Goal: Task Accomplishment & Management: Manage account settings

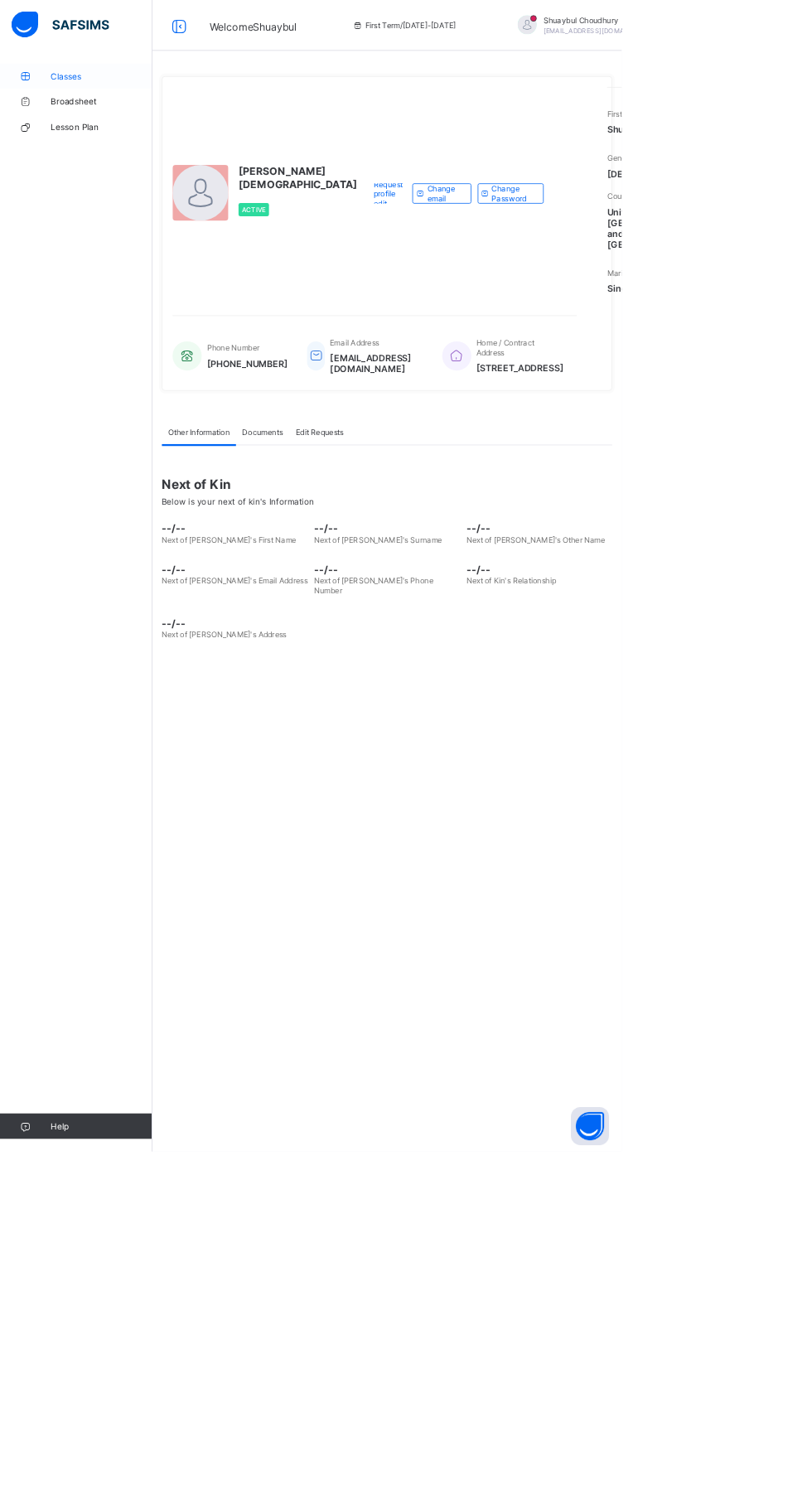
click at [131, 97] on span "Classes" at bounding box center [132, 98] width 132 height 13
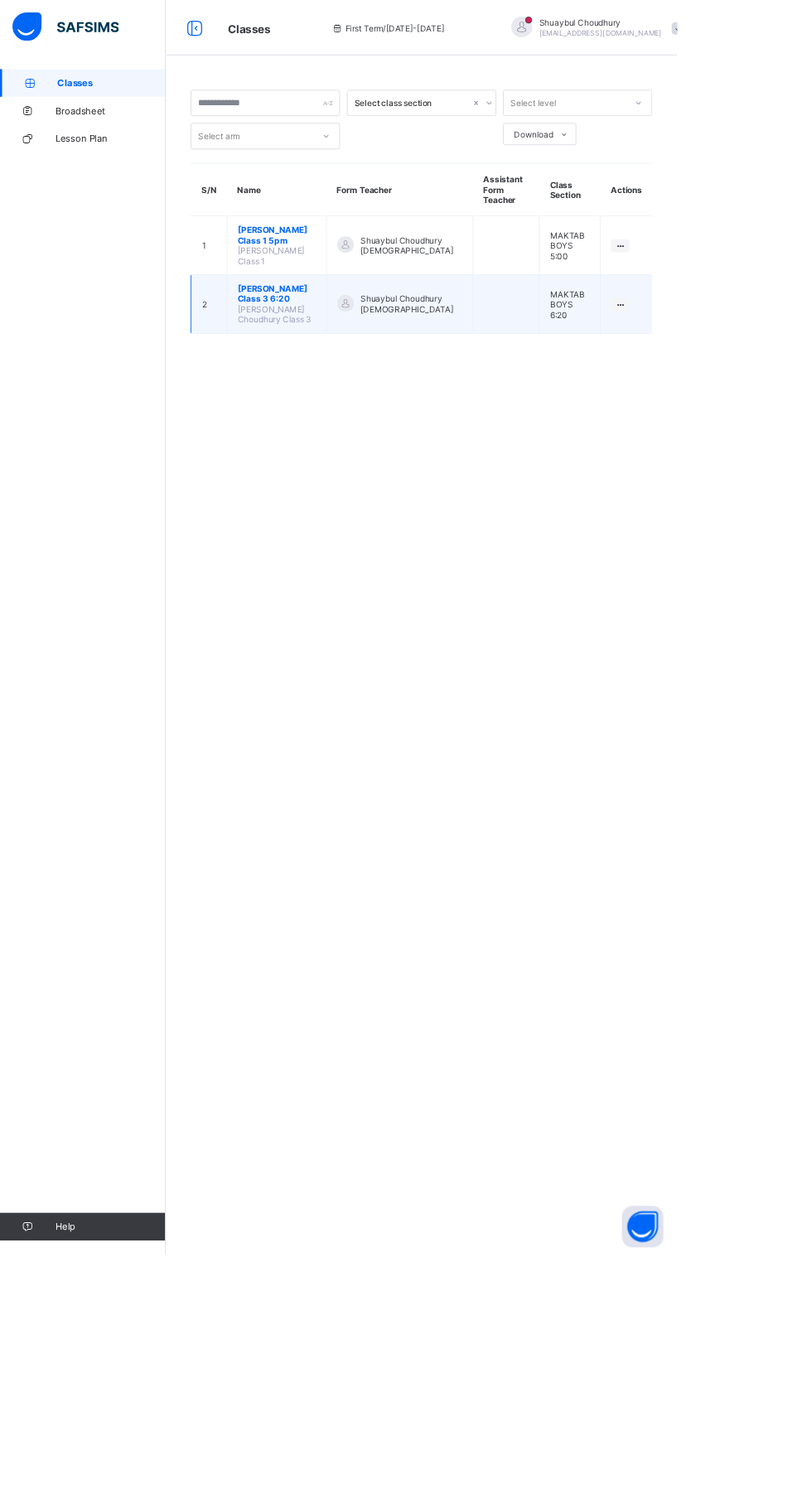
click at [360, 344] on span "[PERSON_NAME] Class 3 6:20" at bounding box center [332, 352] width 93 height 25
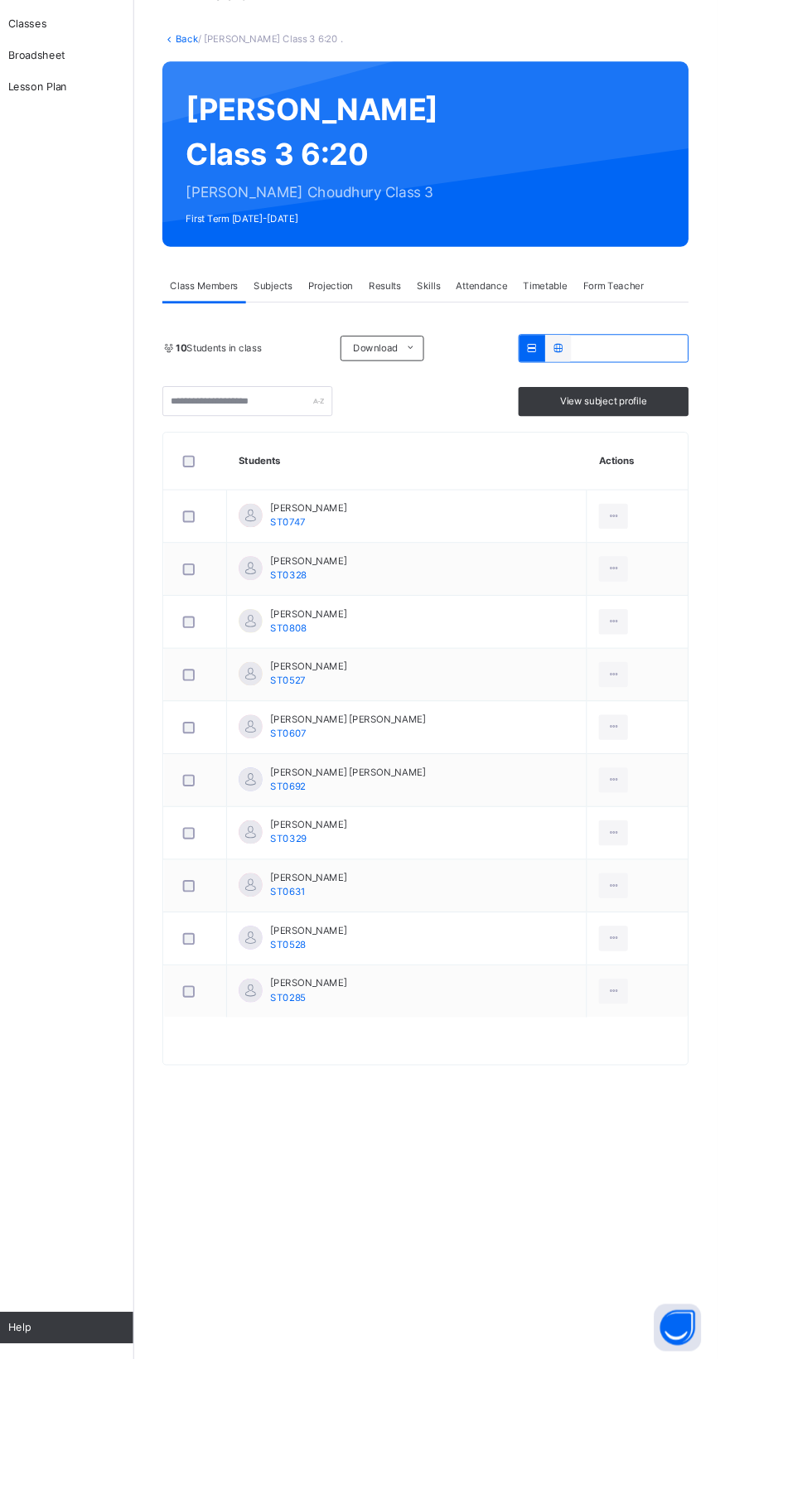
click at [567, 383] on span "Attendance" at bounding box center [564, 375] width 54 height 15
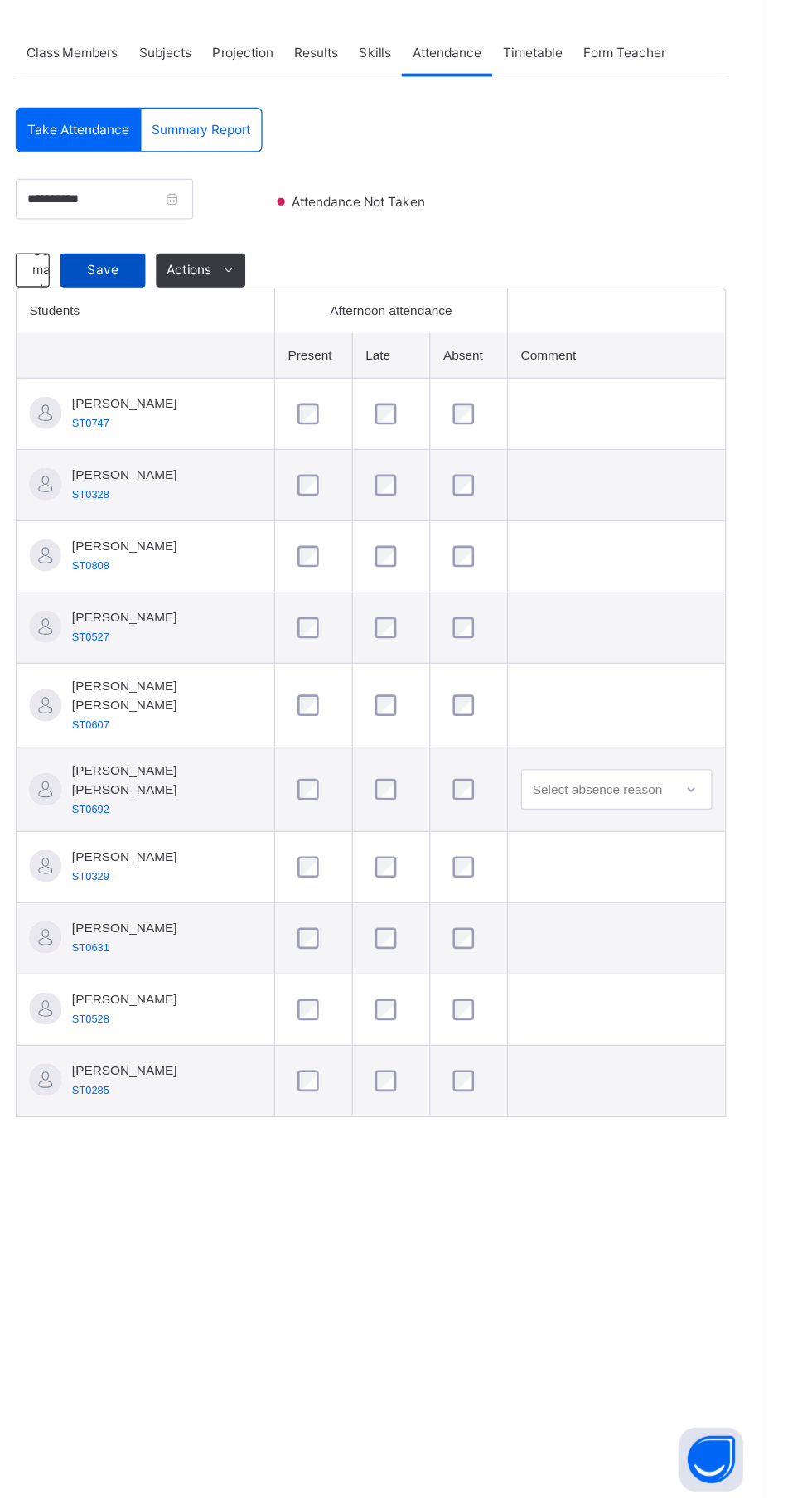
click at [301, 552] on span "Save" at bounding box center [296, 543] width 41 height 15
click at [399, 383] on span "Projection" at bounding box center [405, 375] width 48 height 15
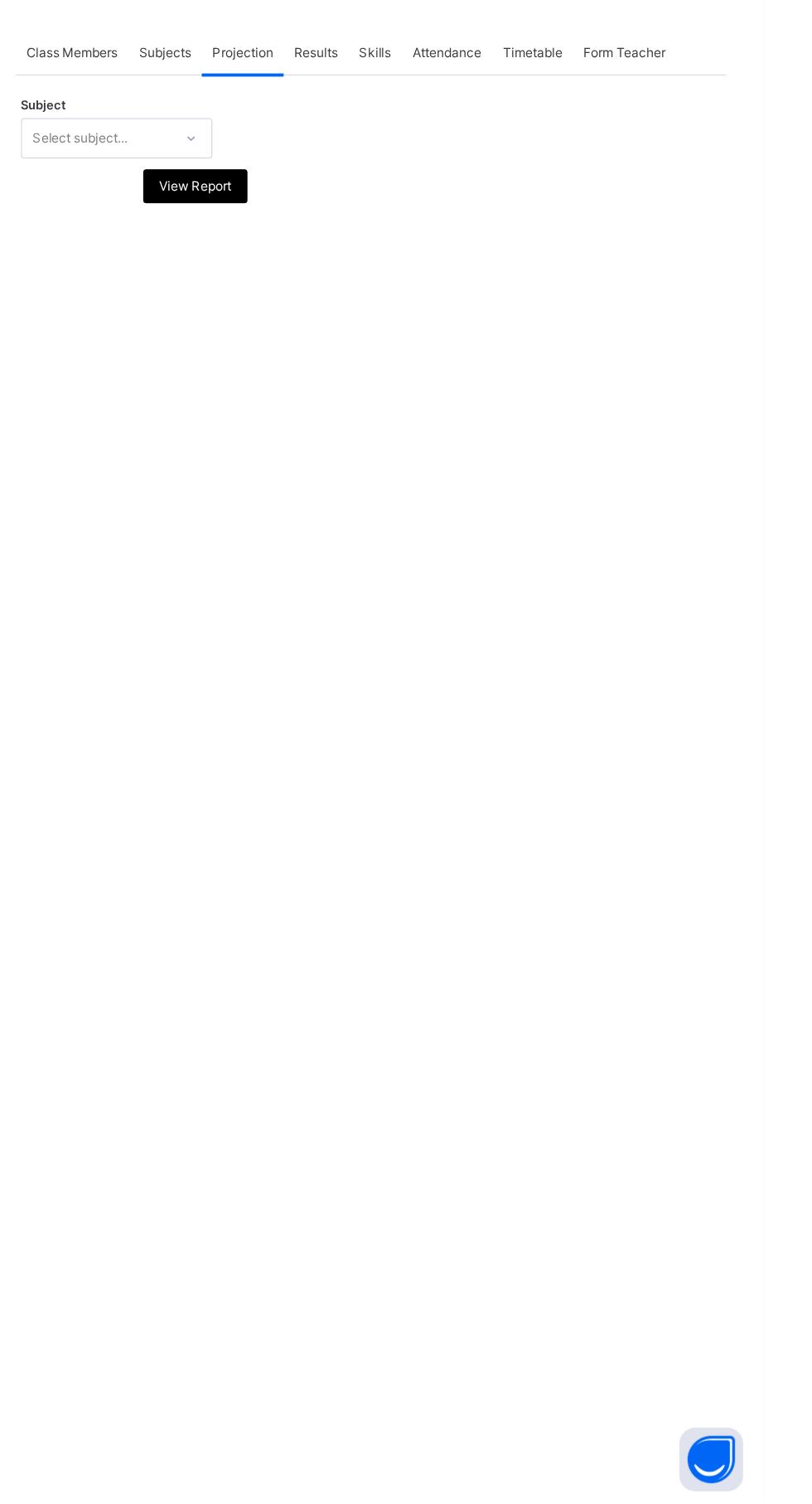
click at [481, 392] on div "Results" at bounding box center [462, 375] width 50 height 33
